Goal: Information Seeking & Learning: Check status

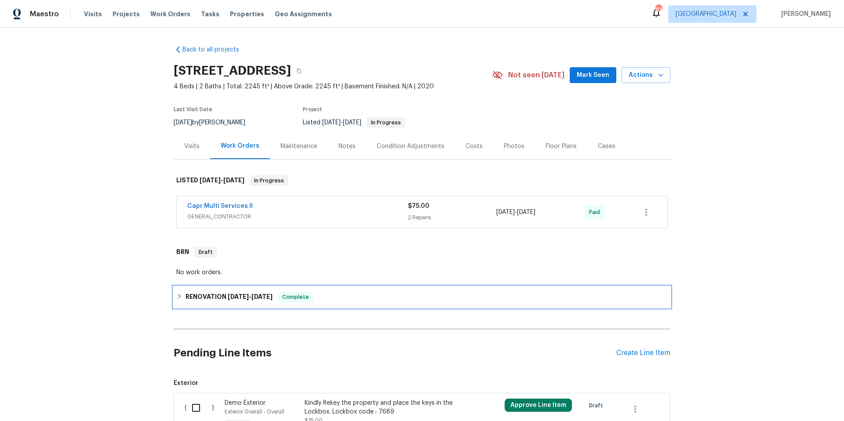
click at [354, 303] on div "RENOVATION [DATE] - [DATE] Complete" at bounding box center [422, 297] width 497 height 21
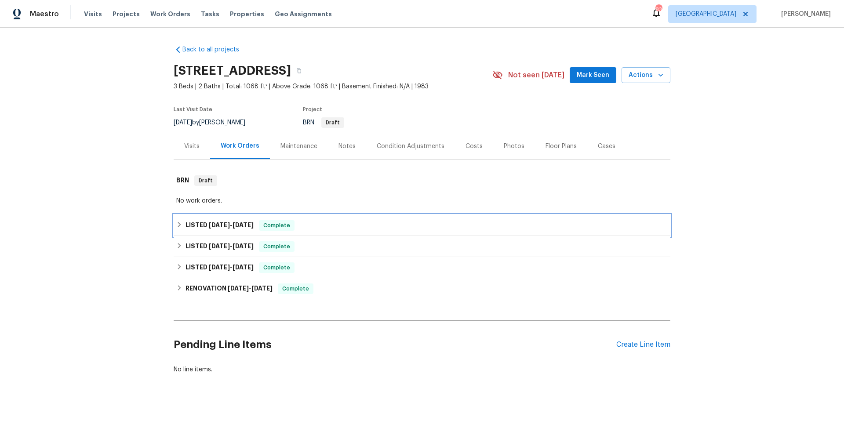
click at [315, 230] on div "LISTED 9/4/25 - 9/9/25 Complete" at bounding box center [421, 225] width 491 height 11
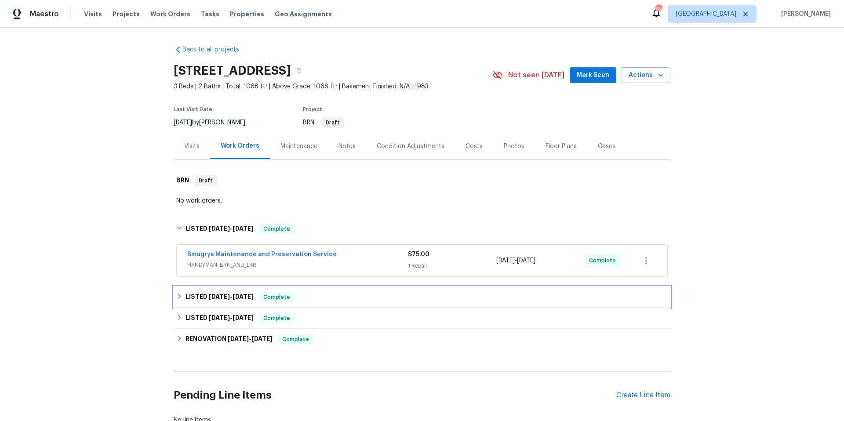
click at [331, 296] on div "LISTED 6/25/25 - 8/4/25 Complete" at bounding box center [421, 297] width 491 height 11
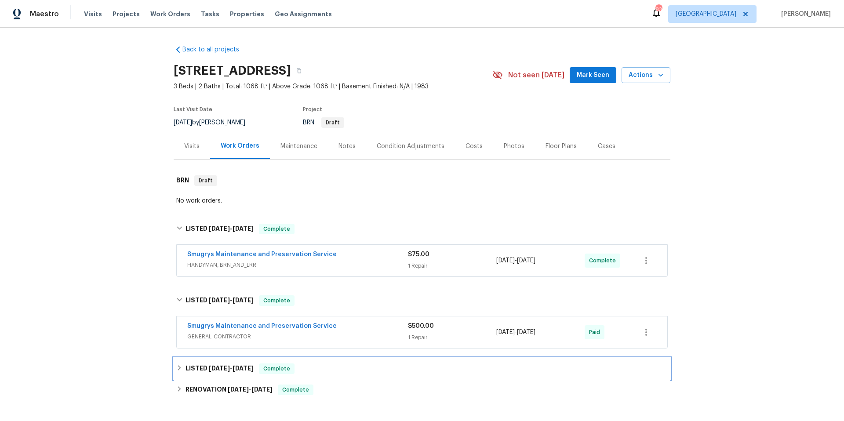
click at [351, 364] on div "LISTED 6/10/25 - 6/10/25 Complete" at bounding box center [421, 369] width 491 height 11
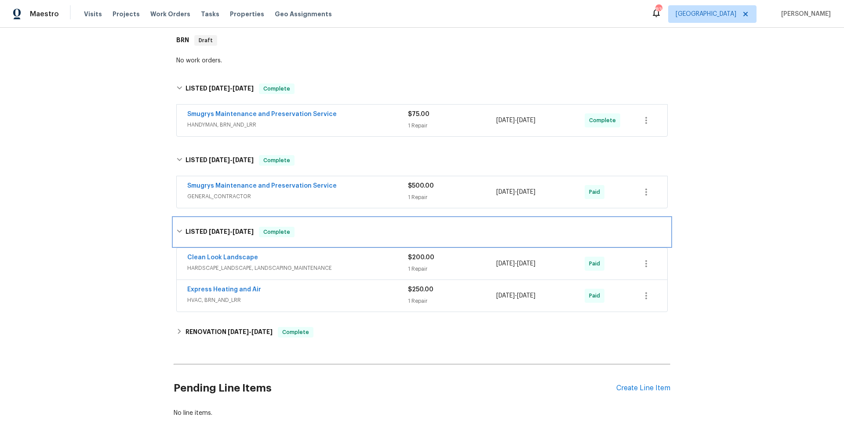
scroll to position [203, 0]
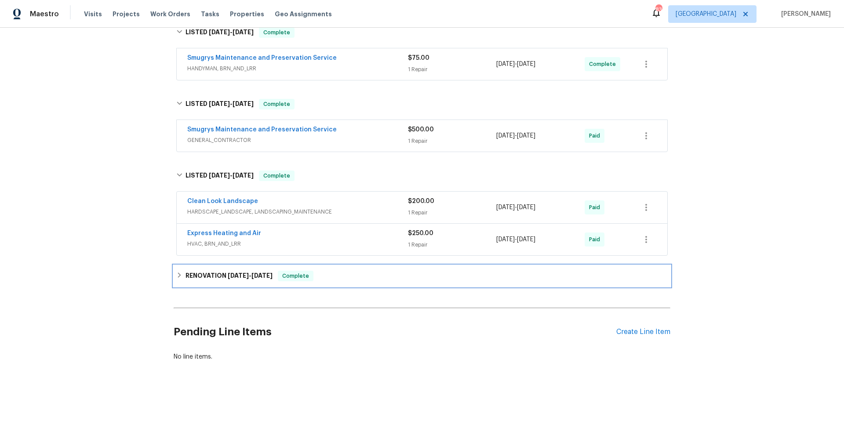
click at [331, 271] on div "RENOVATION 3/28/25 - 4/18/25 Complete" at bounding box center [421, 276] width 491 height 11
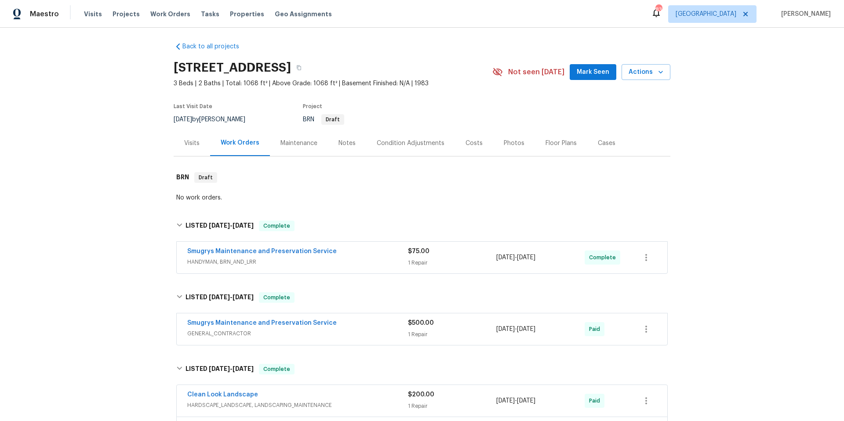
scroll to position [0, 0]
